Goal: Transaction & Acquisition: Purchase product/service

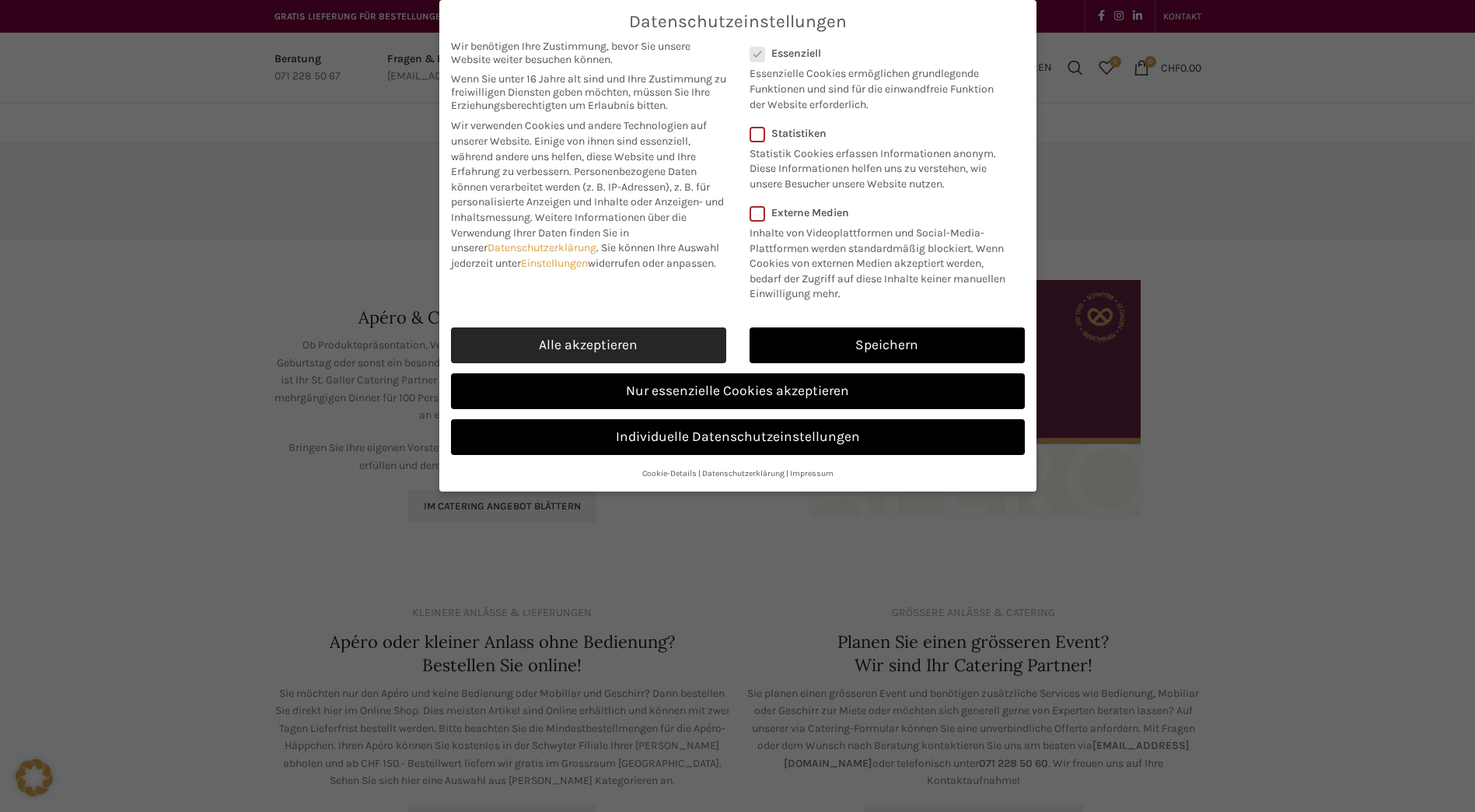
click at [552, 343] on link "Alle akzeptieren" at bounding box center [589, 345] width 276 height 36
checkbox input "true"
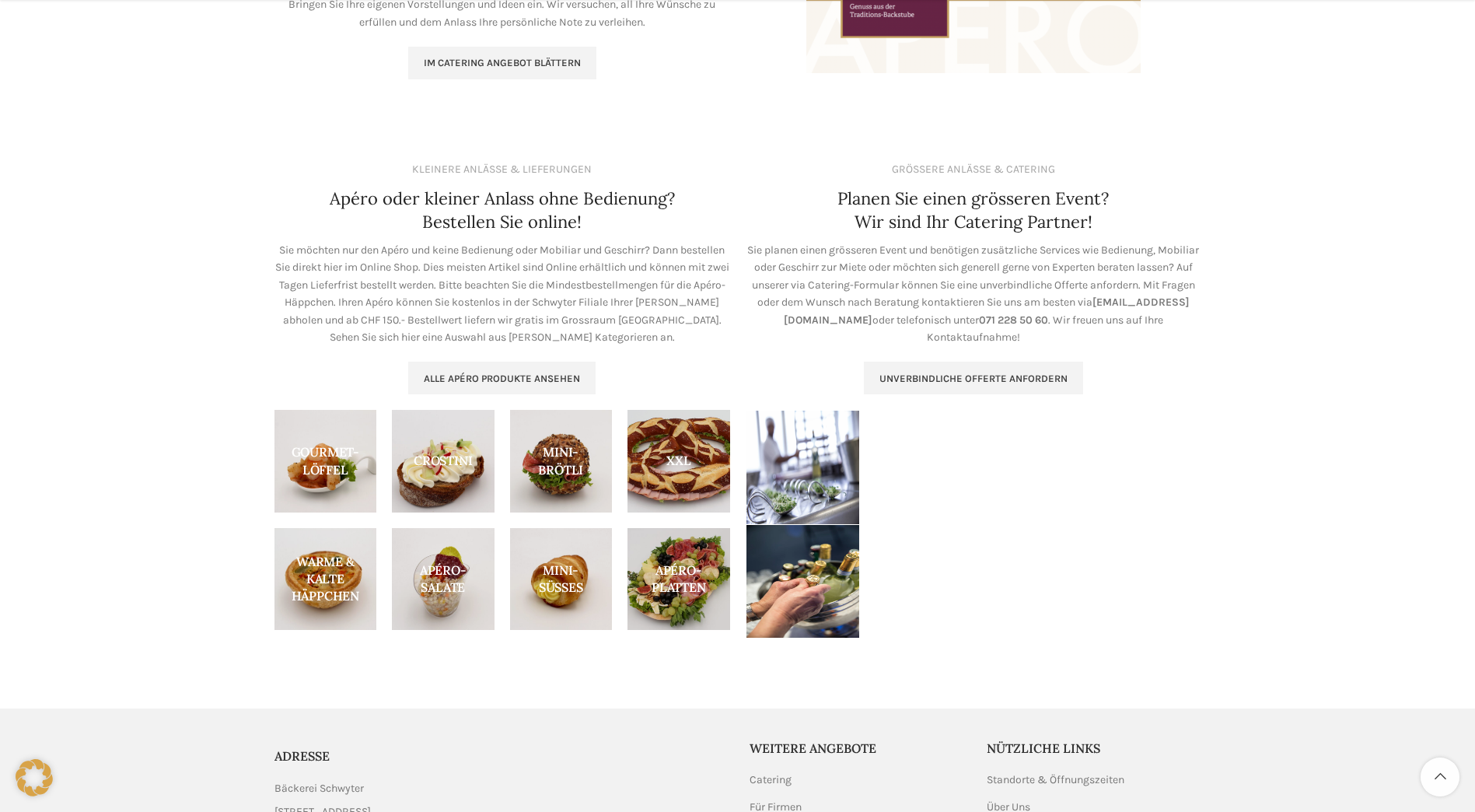
scroll to position [466, 0]
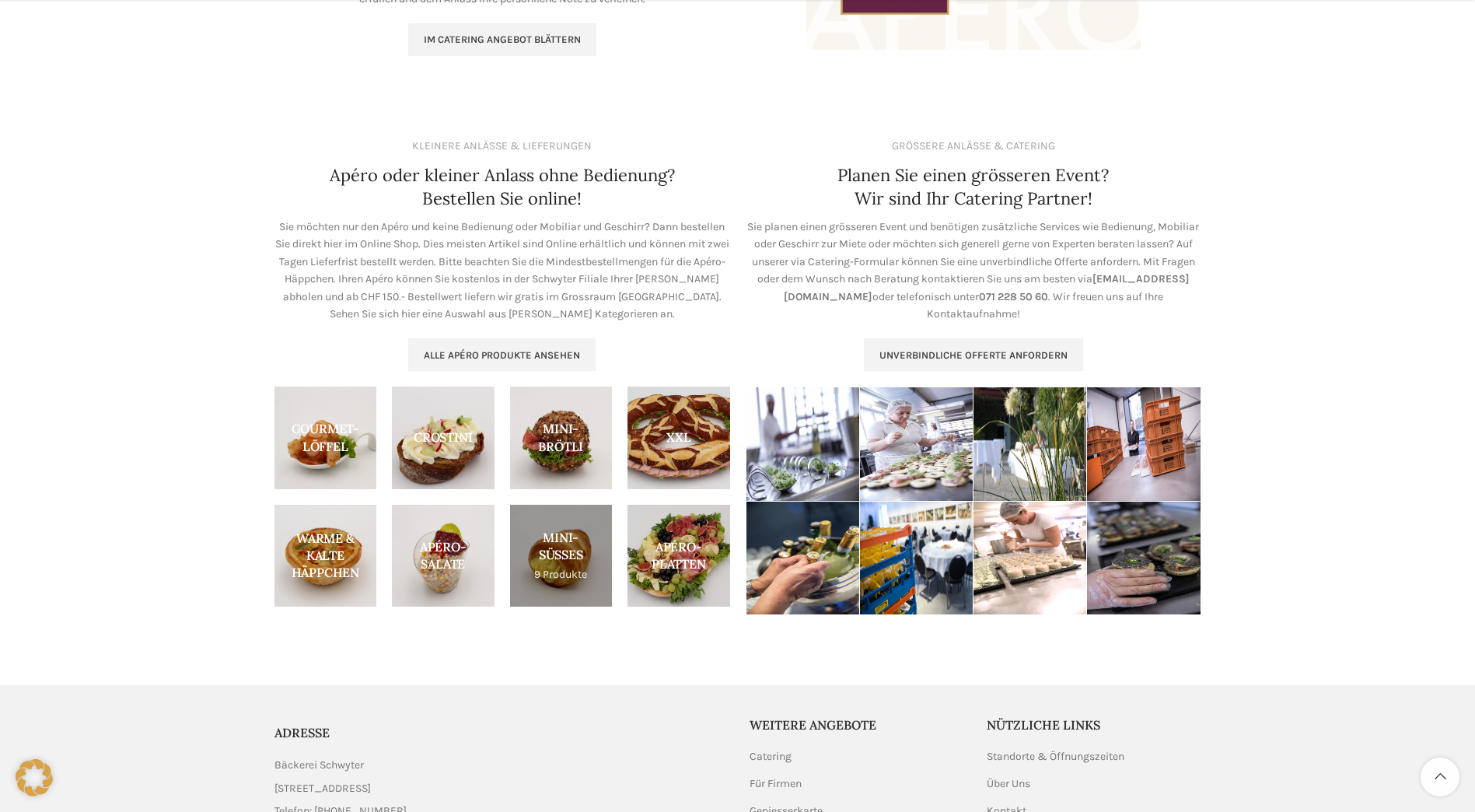
click at [568, 573] on link "Product category mini-suesses" at bounding box center [561, 555] width 102 height 102
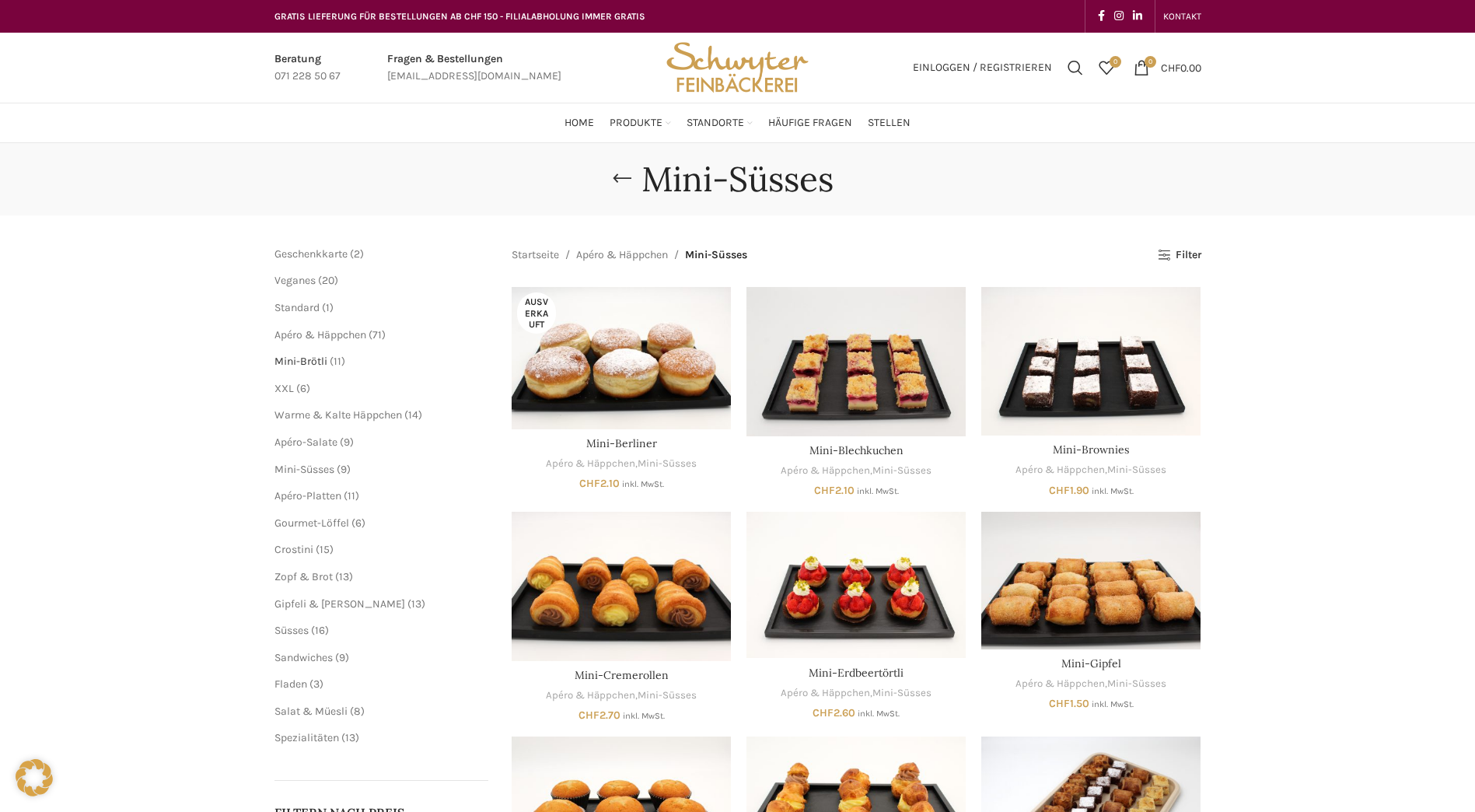
click at [300, 359] on span "Mini-Brötli" at bounding box center [301, 361] width 52 height 13
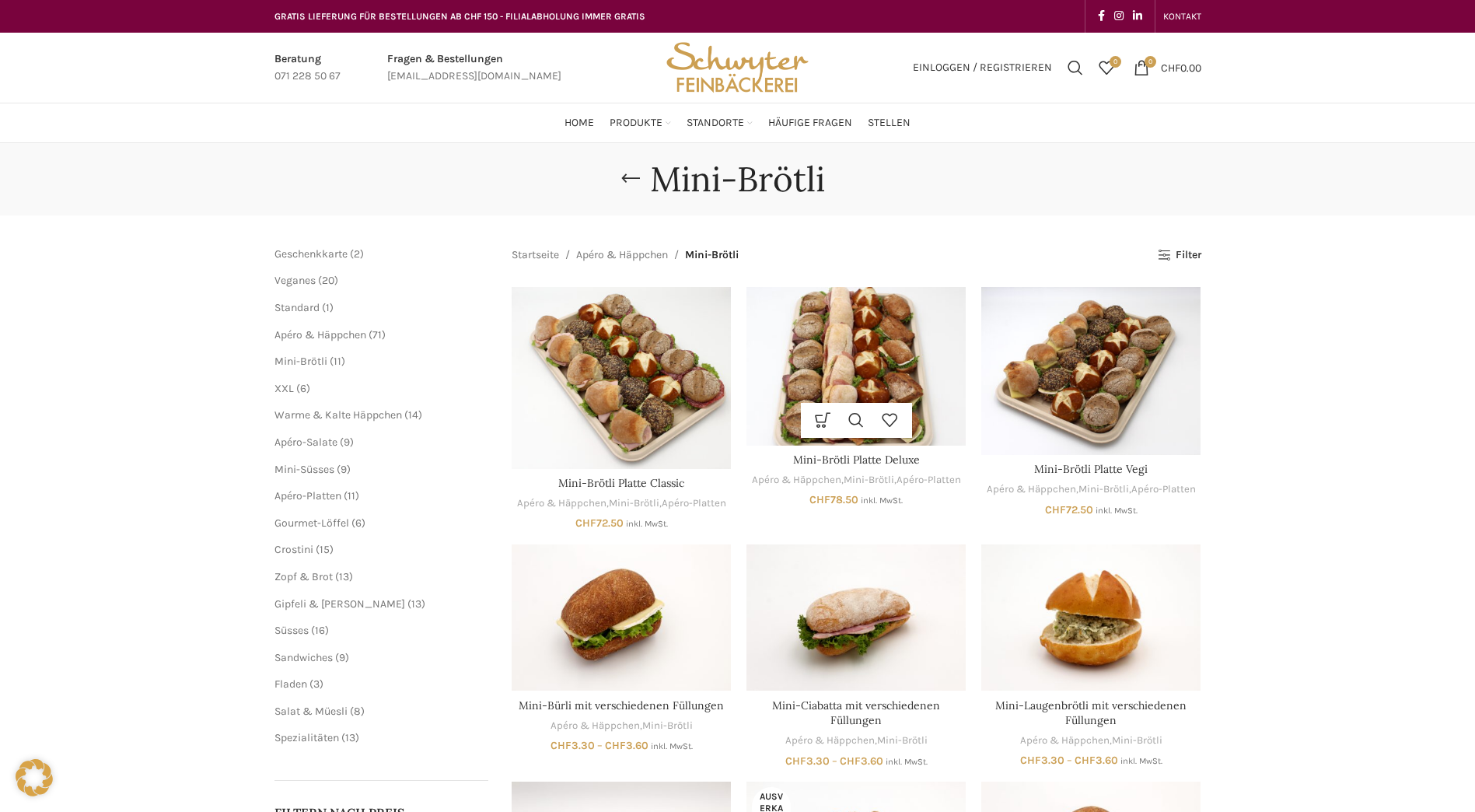
click at [897, 364] on img "Mini-Brötli Platte Deluxe" at bounding box center [855, 366] width 219 height 158
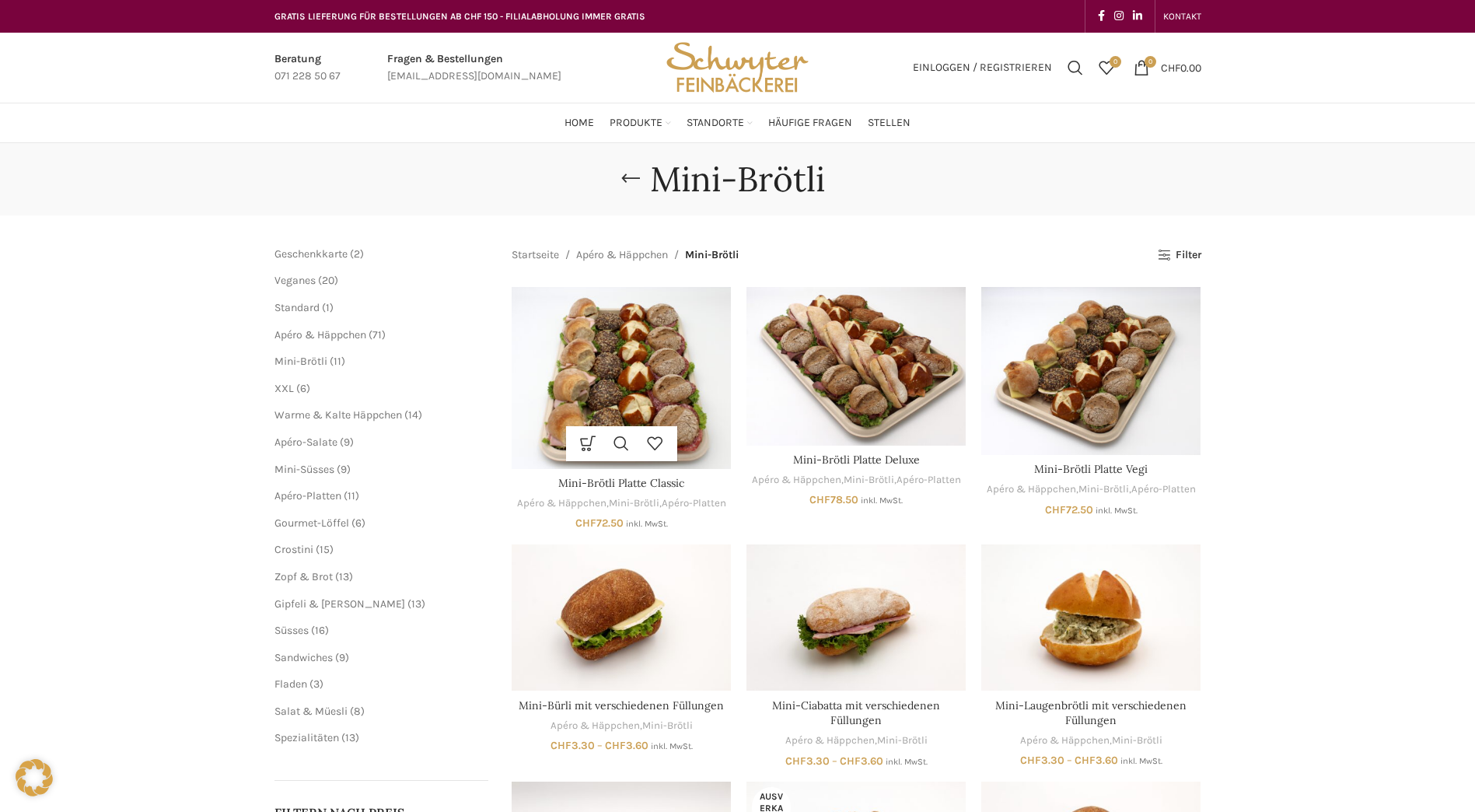
click at [621, 387] on img "Mini-Brötli Platte Classic" at bounding box center [620, 378] width 219 height 182
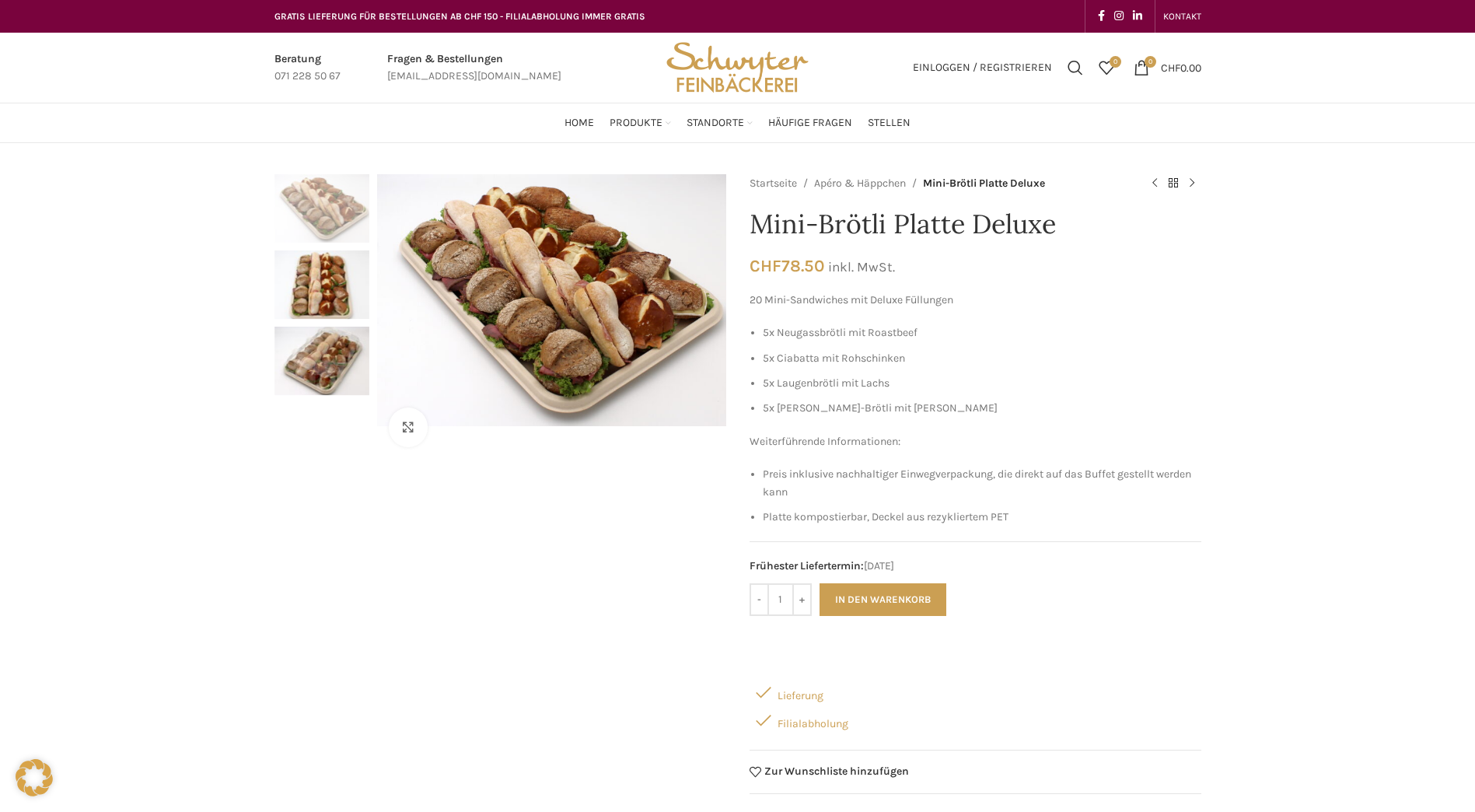
scroll to position [77, 0]
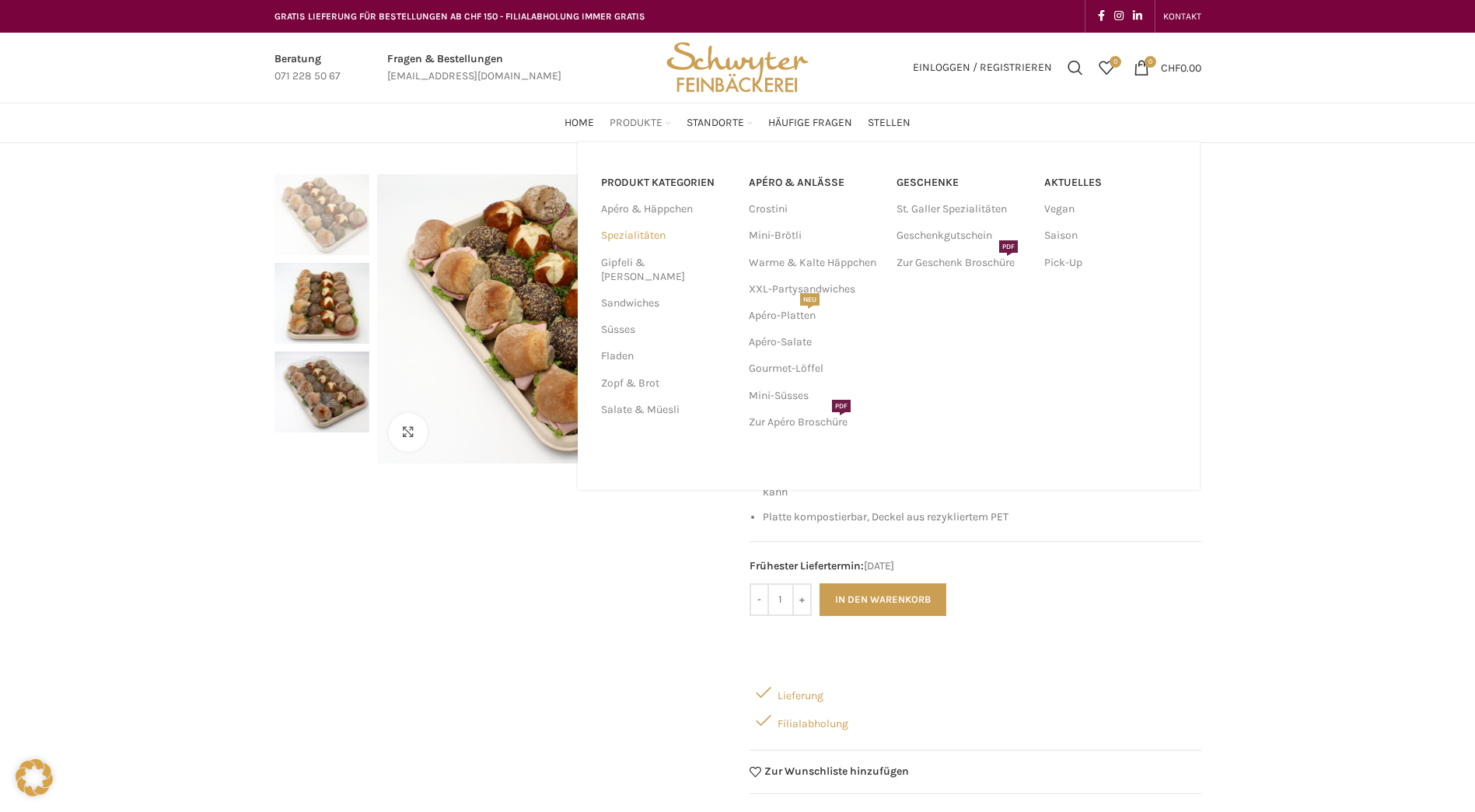
click at [650, 229] on link "Spezialitäten" at bounding box center [665, 236] width 129 height 27
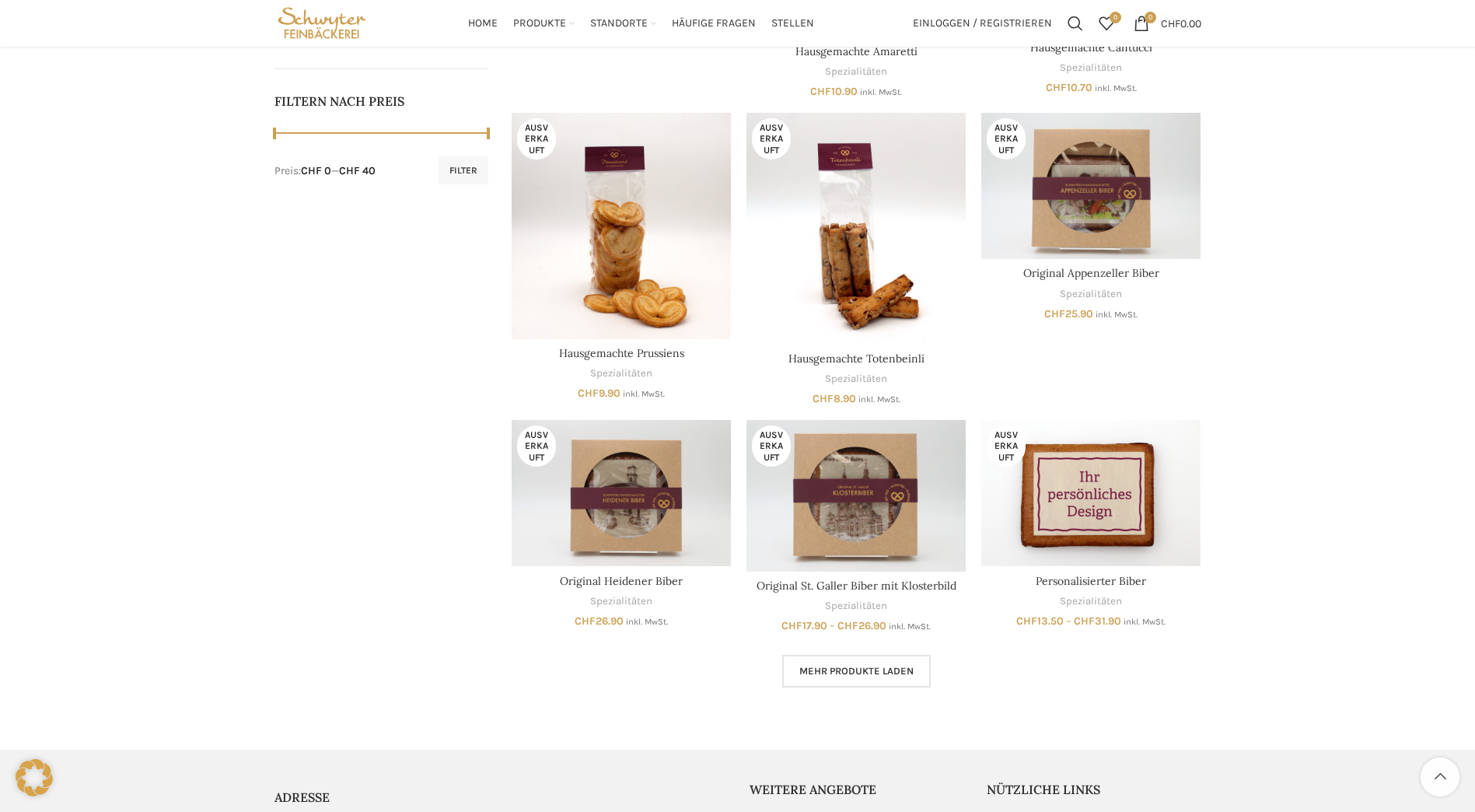
scroll to position [466, 0]
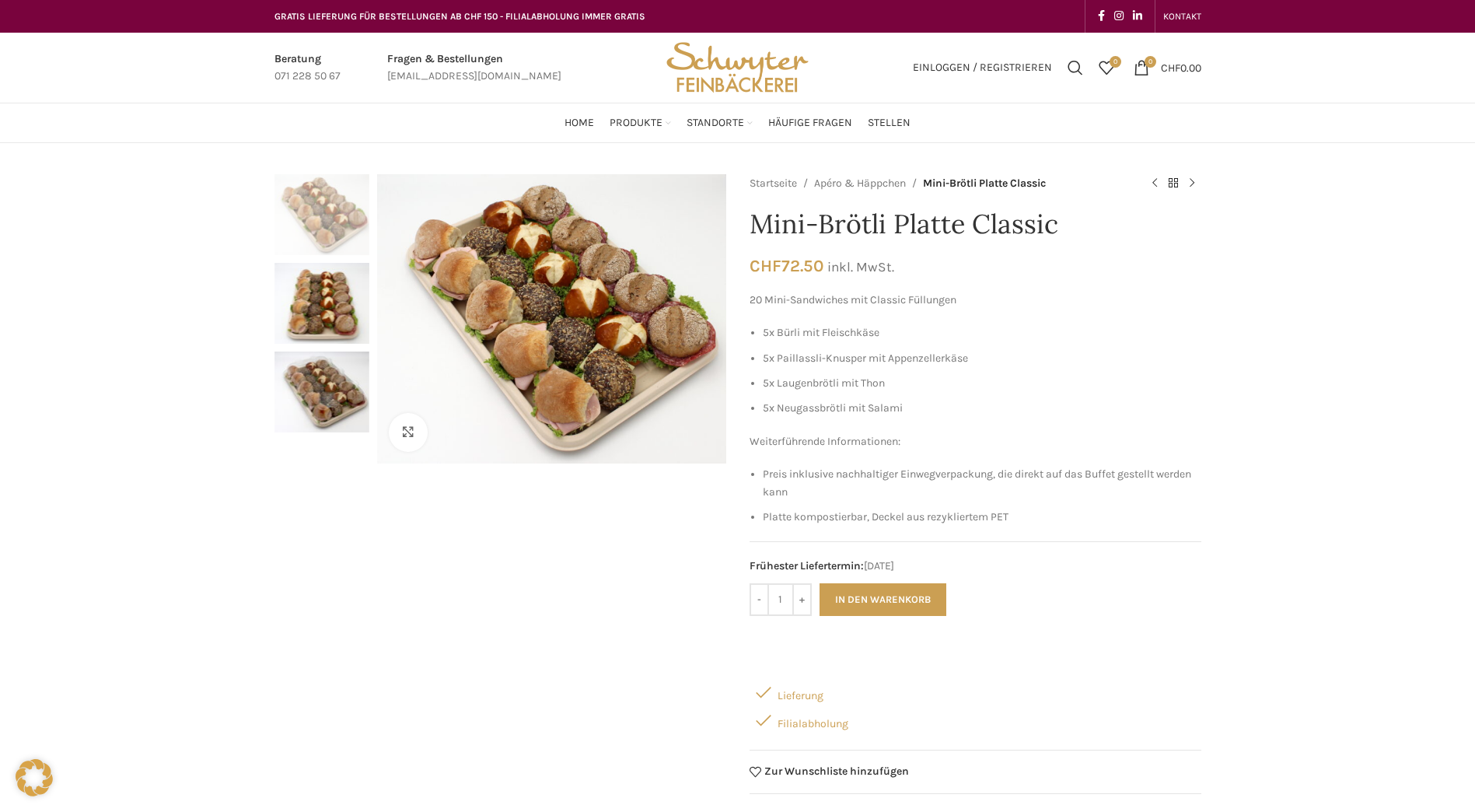
click at [335, 292] on img "2 / 3" at bounding box center [322, 303] width 95 height 81
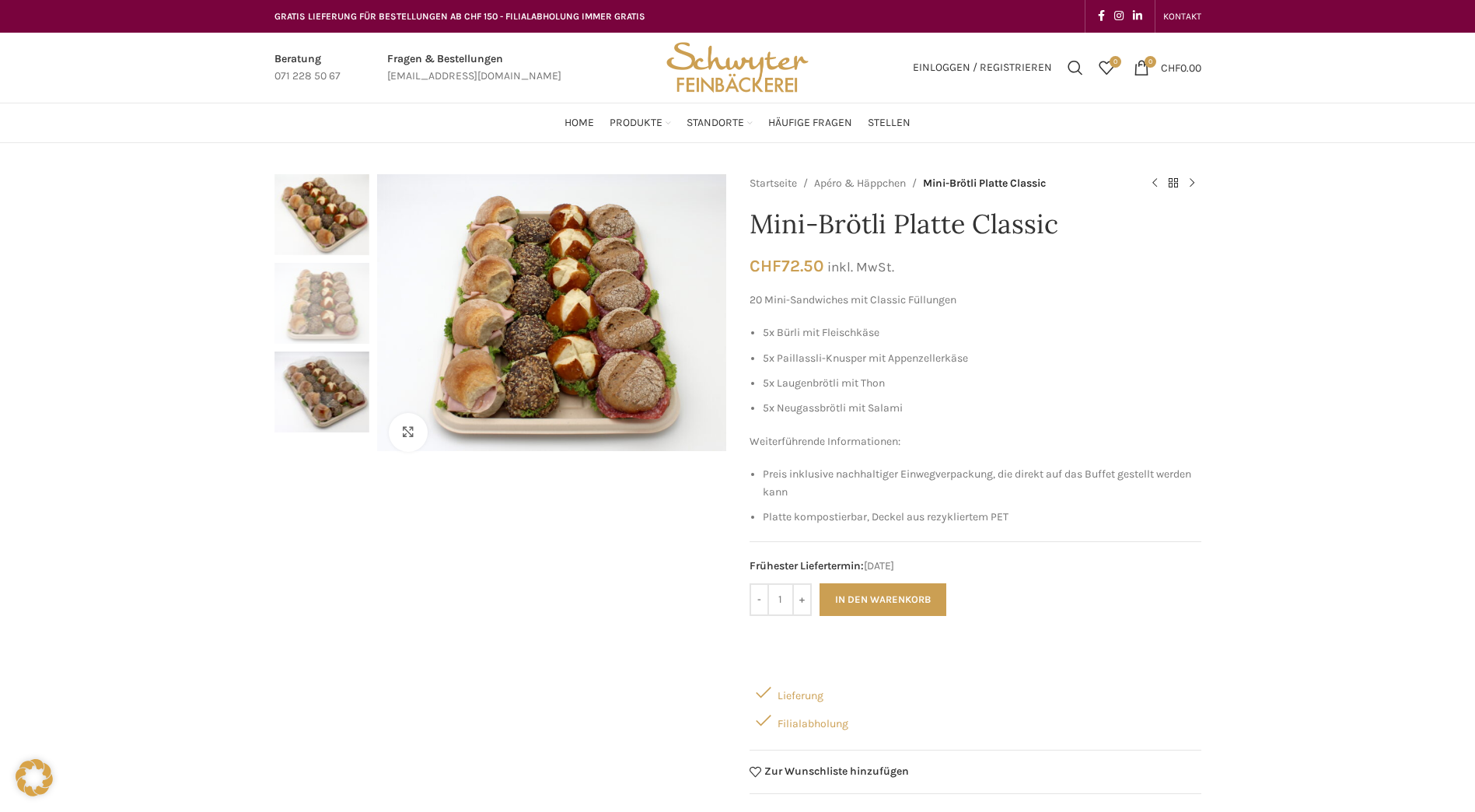
click at [325, 387] on img "3 / 3" at bounding box center [322, 391] width 95 height 81
